Goal: Find specific page/section: Find specific page/section

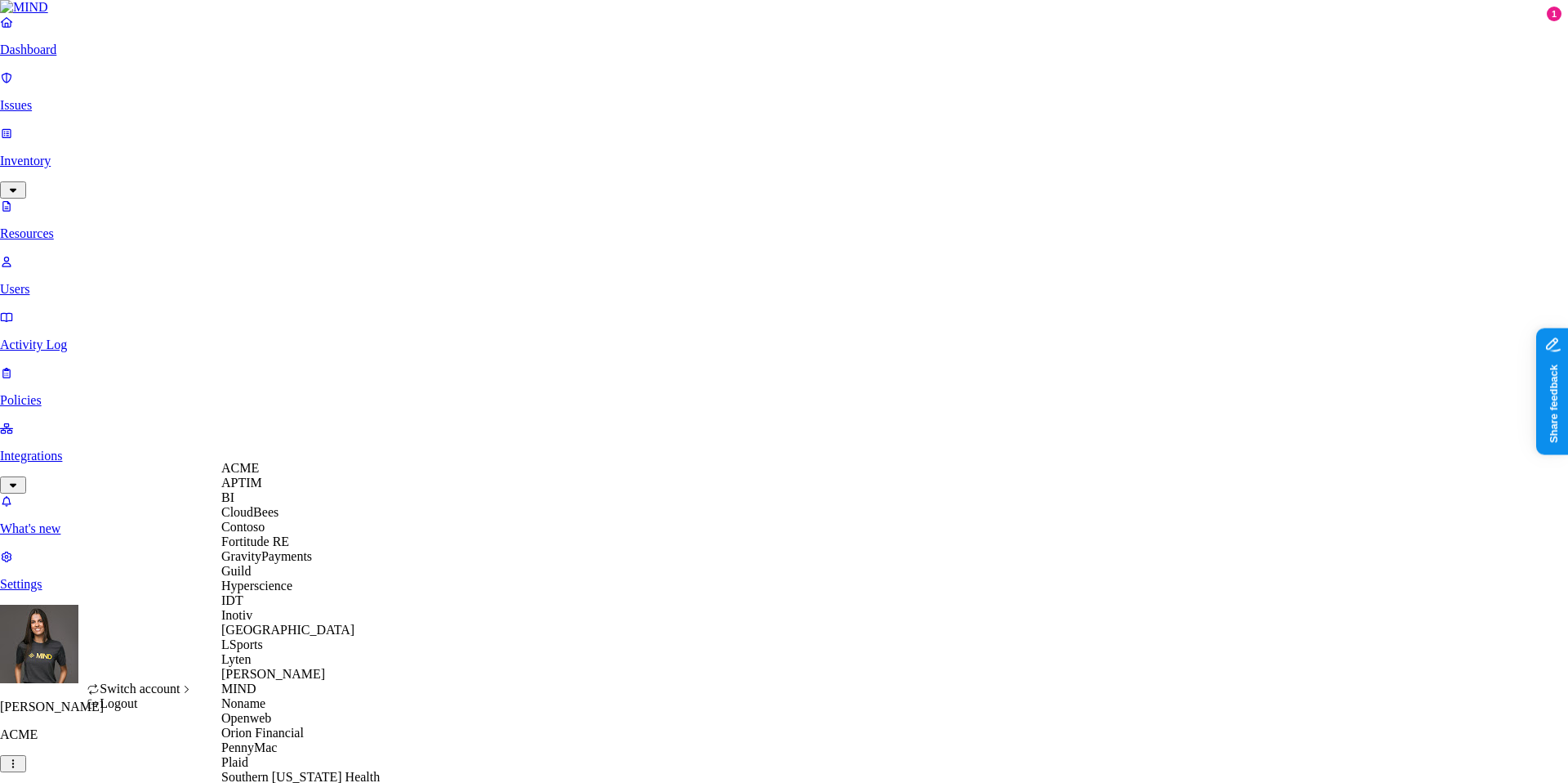
click at [290, 520] on div "CloudBees" at bounding box center [300, 512] width 158 height 14
